Goal: Task Accomplishment & Management: Manage account settings

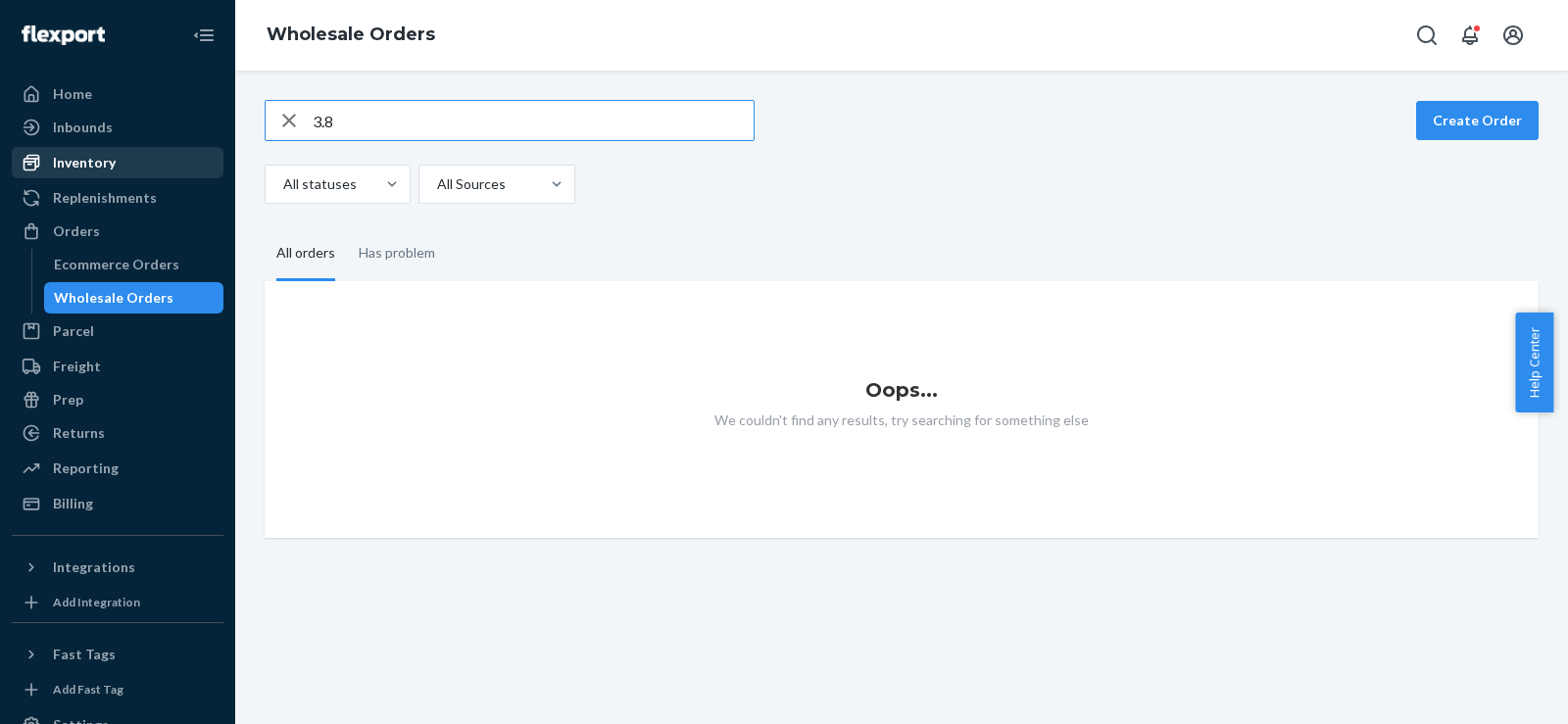
type input "3.8"
click at [127, 172] on div "Inventory" at bounding box center [117, 163] width 208 height 28
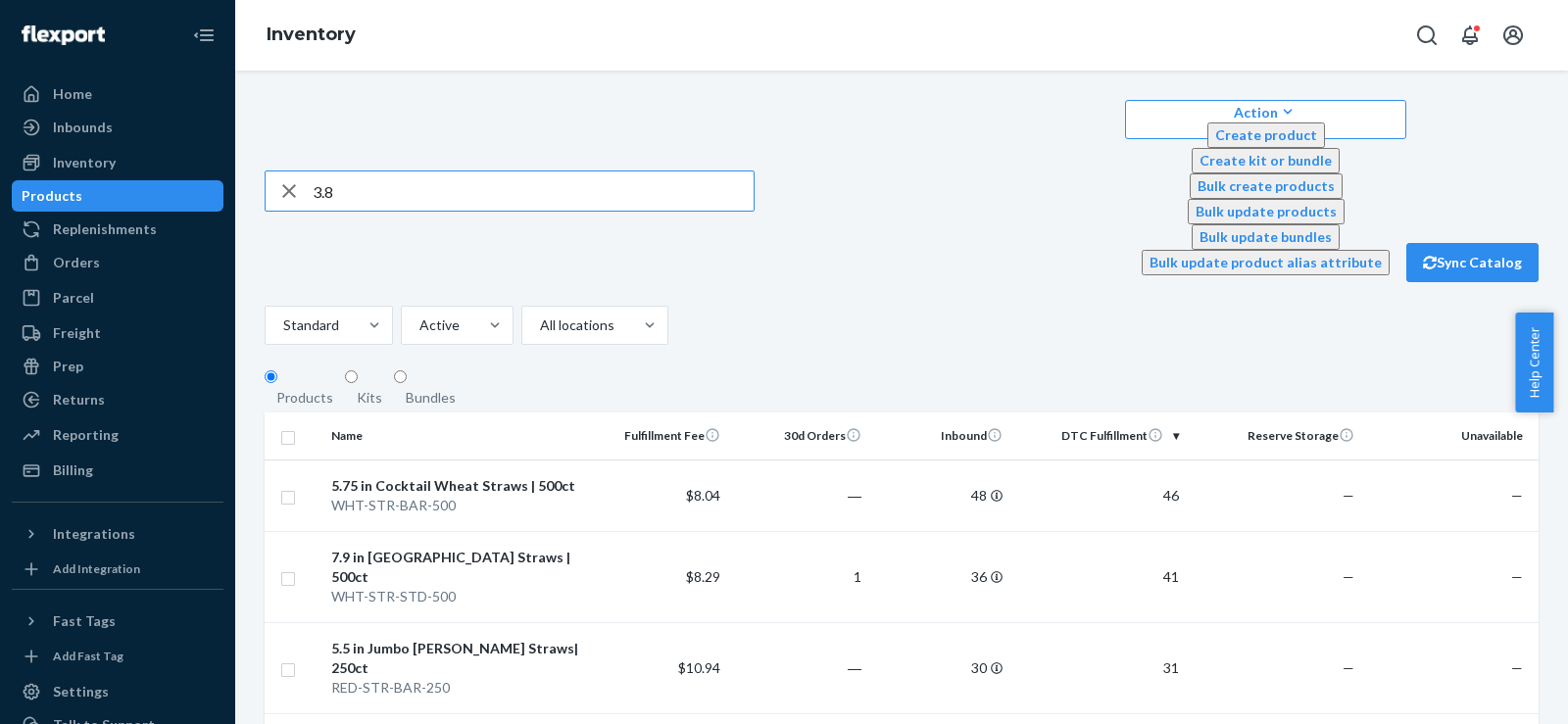
type input "3.8"
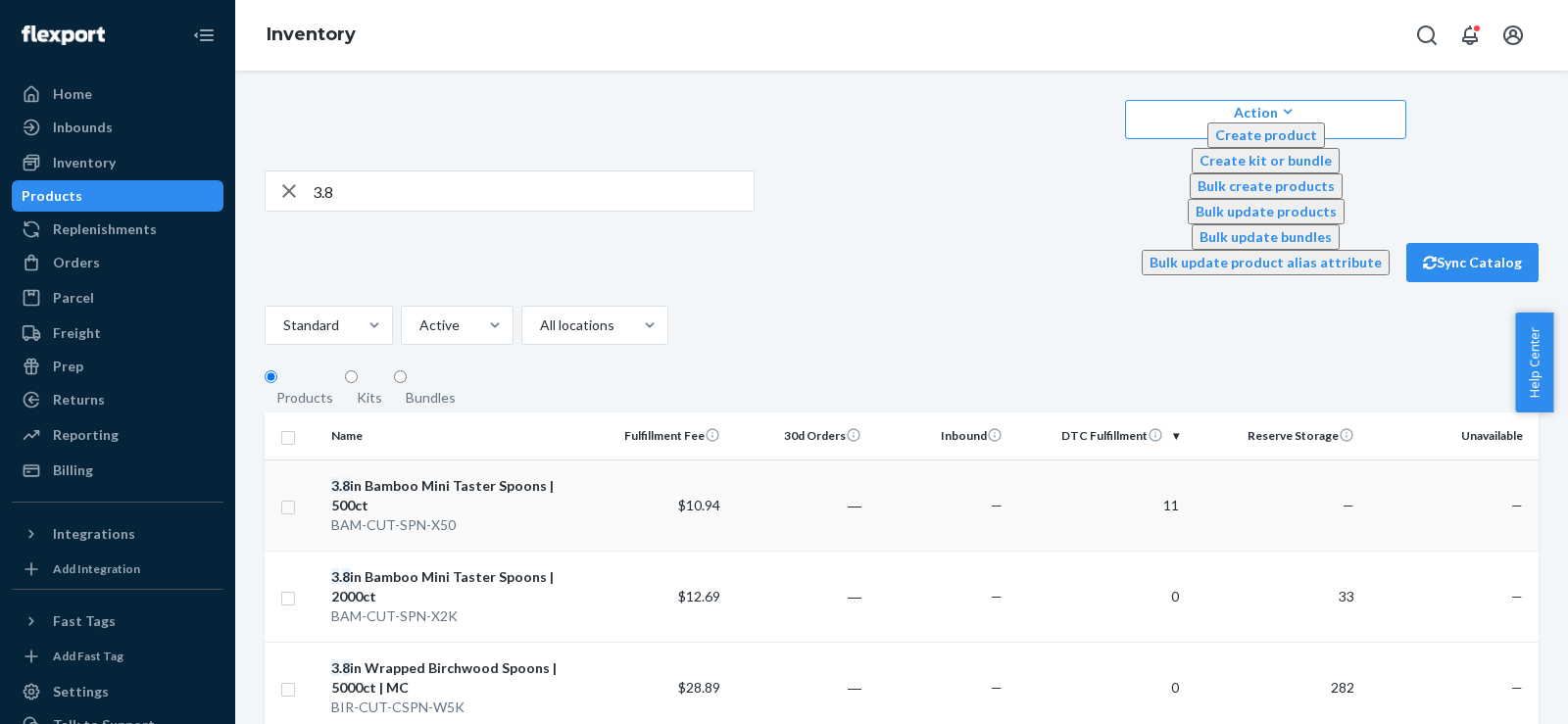
click at [423, 460] on td "3 . 8 in Bamboo Mini Taster Spoons | 500ct BAM-CUT-SPN-X50" at bounding box center [456, 506] width 265 height 92
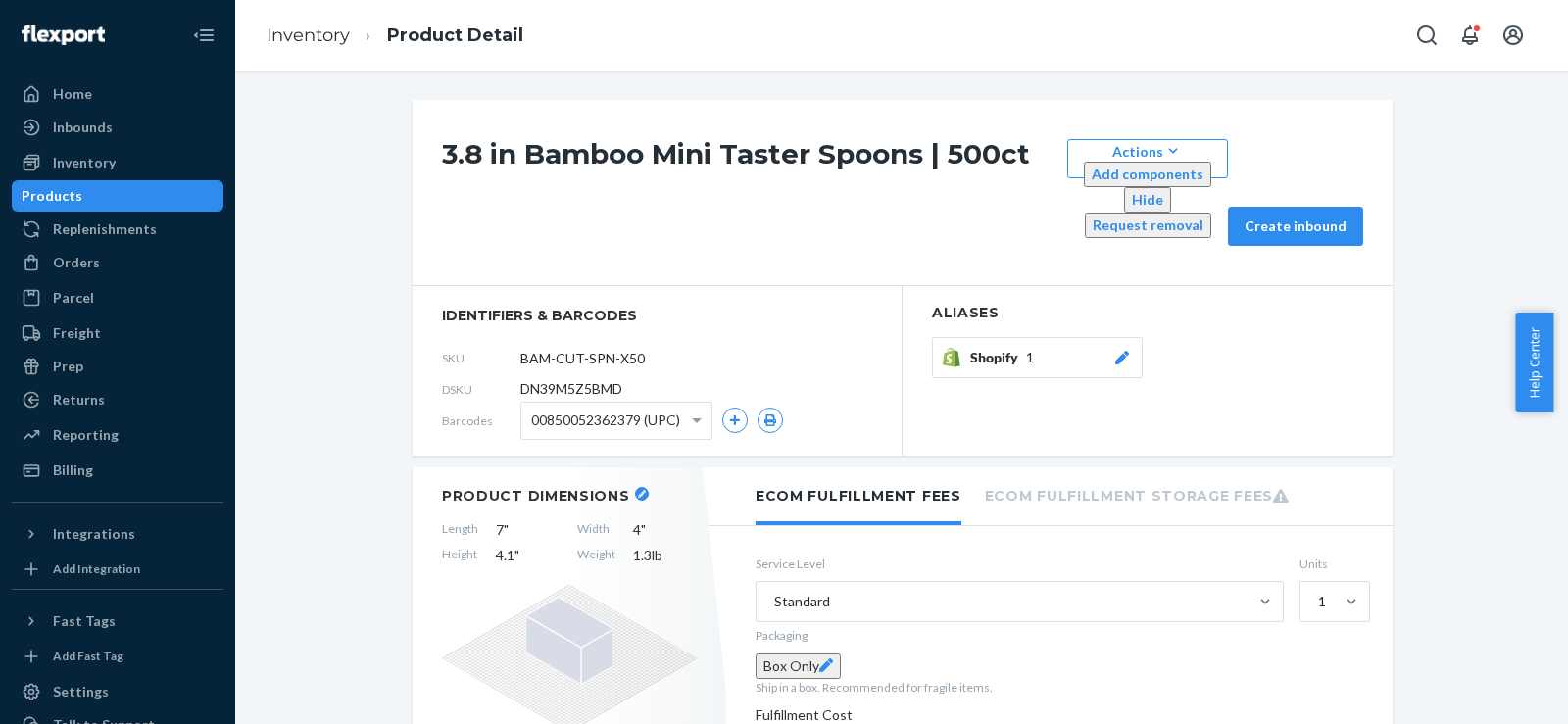
scroll to position [327, 0]
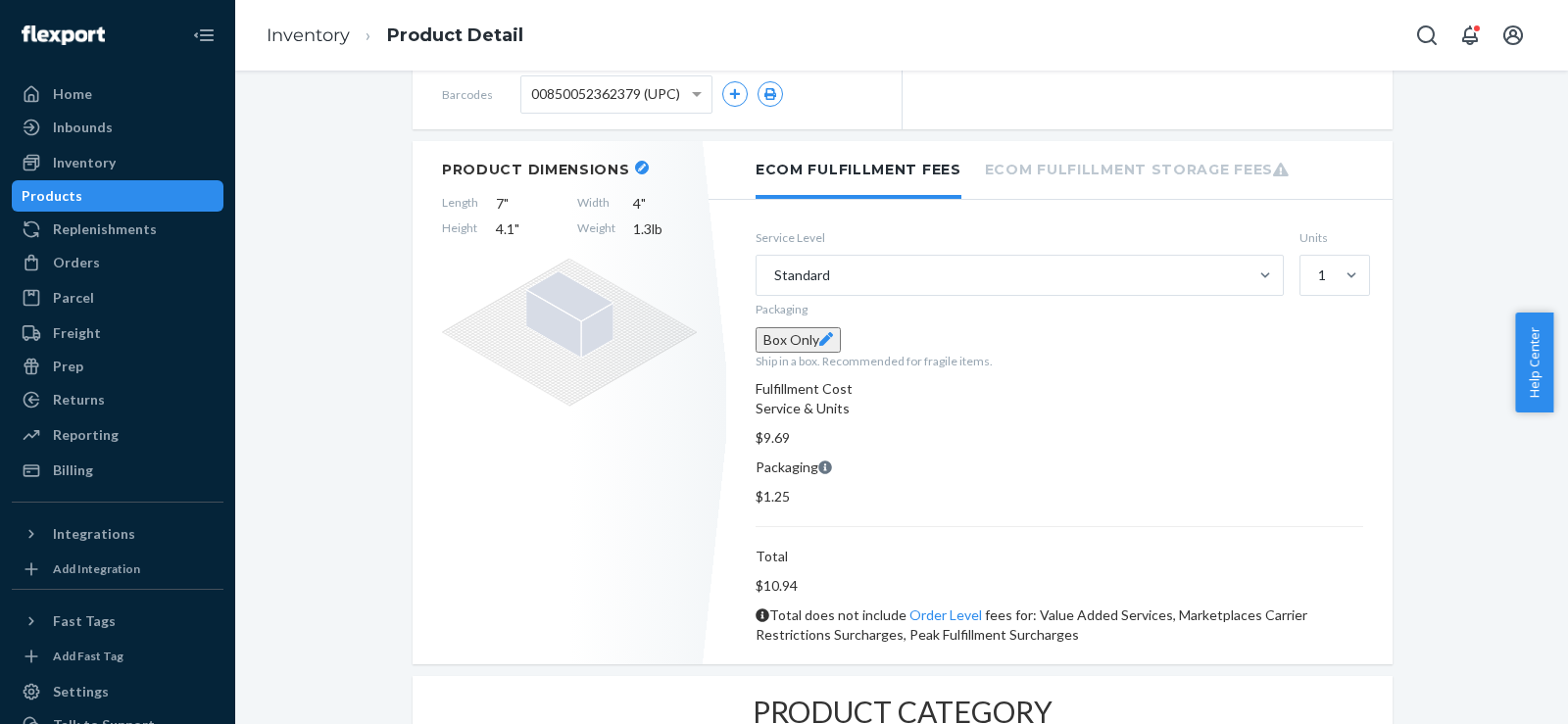
click at [840, 328] on button "Box Only" at bounding box center [798, 341] width 86 height 26
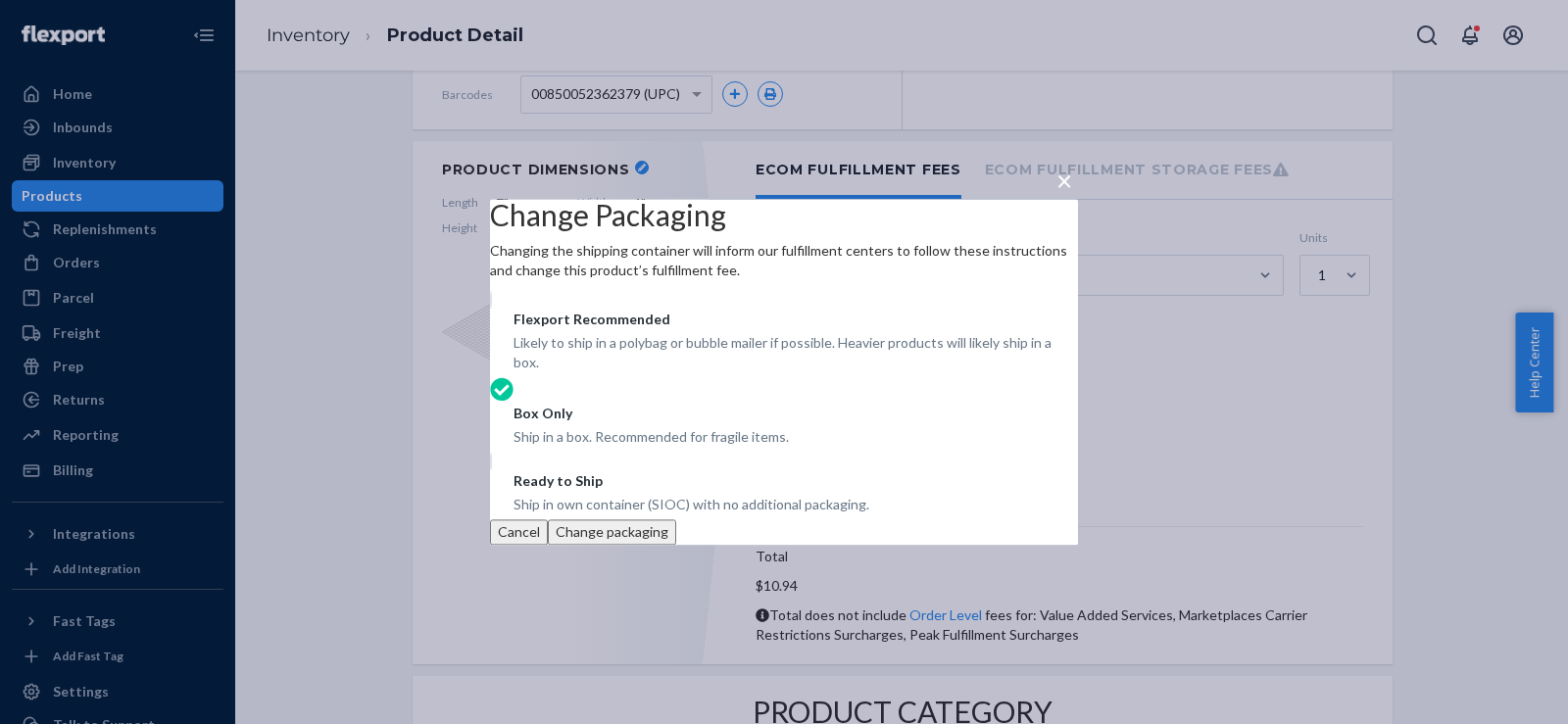
click at [1068, 163] on span "×" at bounding box center [1064, 179] width 16 height 33
